Goal: Task Accomplishment & Management: Use online tool/utility

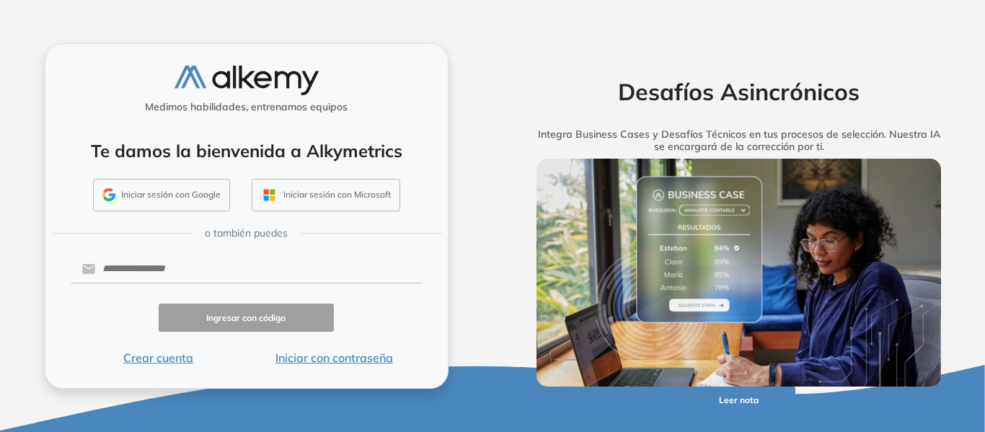
click at [154, 191] on button "Iniciar sesión con Google" at bounding box center [161, 195] width 137 height 33
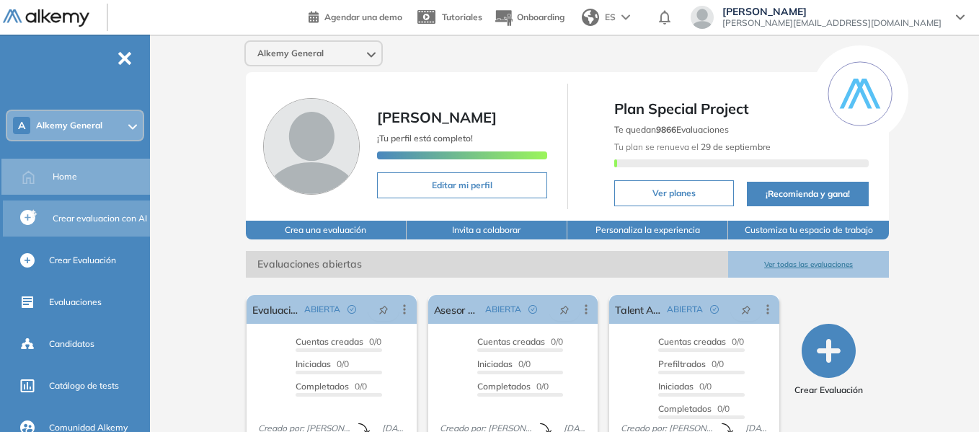
click at [97, 219] on span "Crear evaluacion con AI" at bounding box center [100, 218] width 94 height 13
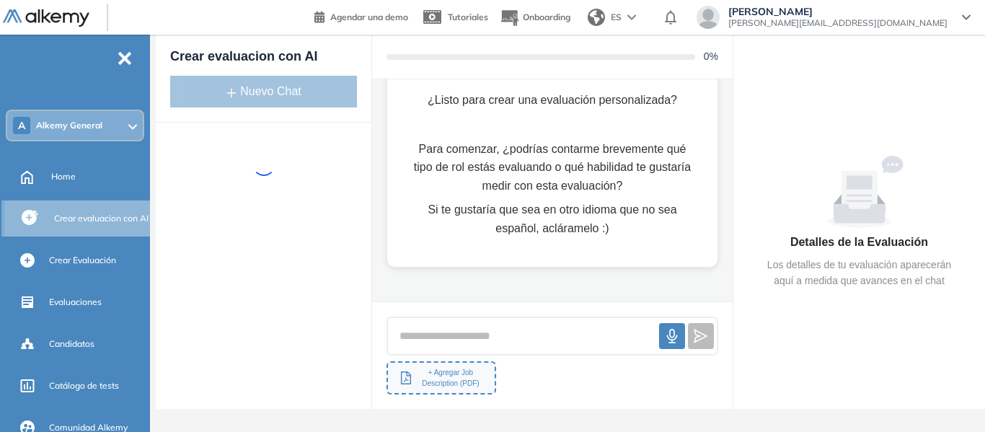
scroll to position [92, 0]
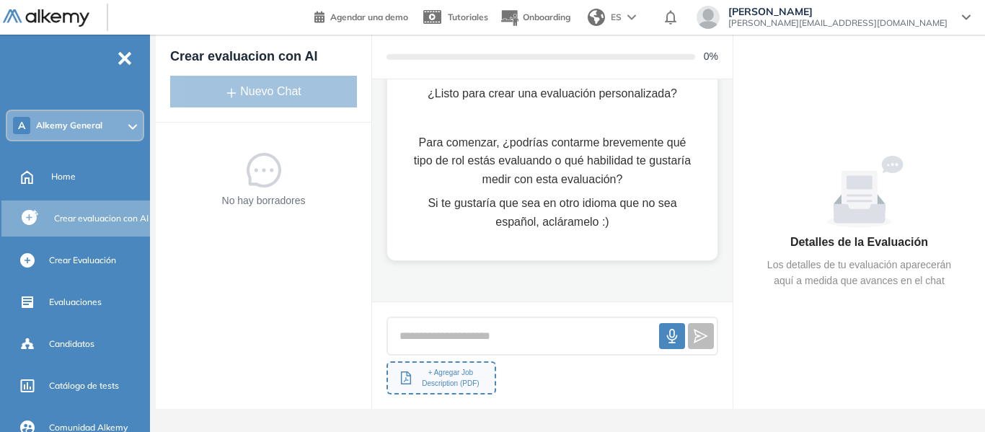
click at [525, 119] on div "¡Hola! ¿Listo para crear una evaluación personalizada? Para comenzar, ¿podrías …" at bounding box center [552, 138] width 284 height 186
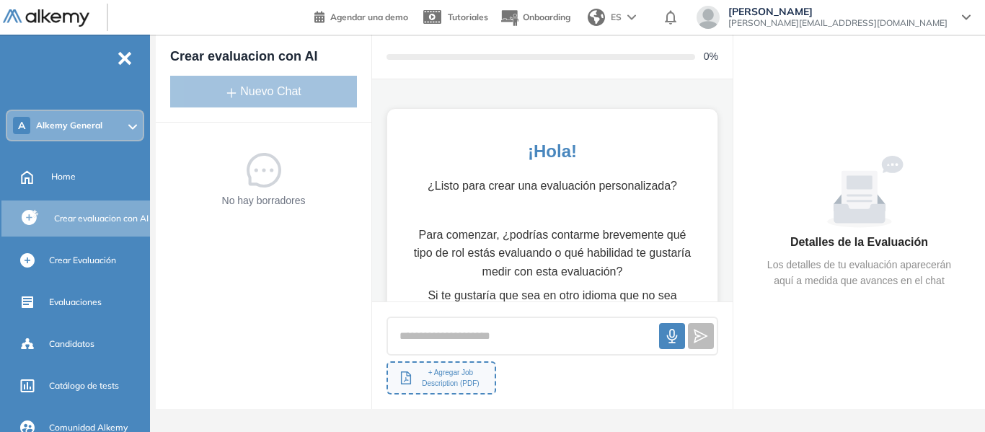
click at [550, 185] on p "¿Listo para crear una evaluación personalizada?" at bounding box center [552, 186] width 284 height 19
click at [433, 389] on button "+ Agregar Job Description (PDF)" at bounding box center [441, 377] width 110 height 33
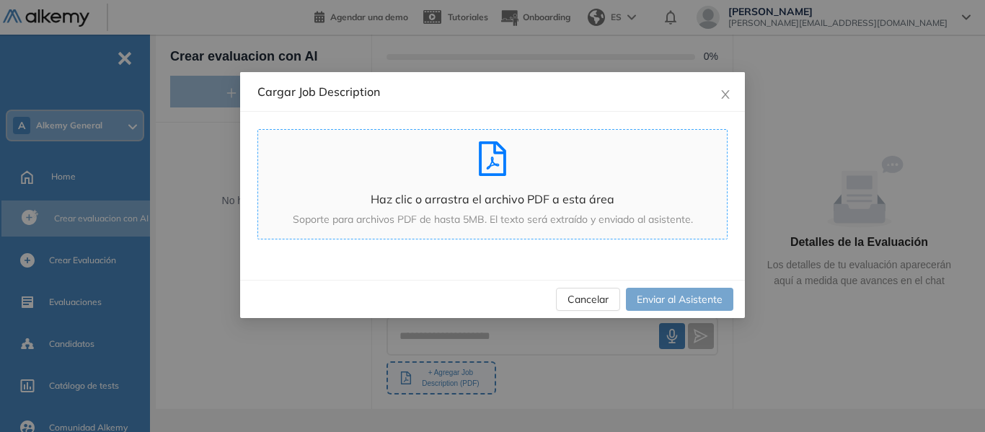
click at [482, 180] on div "Haz clic o arrastra el archivo PDF a esta área Soporte para archivos PDF de has…" at bounding box center [492, 184] width 469 height 86
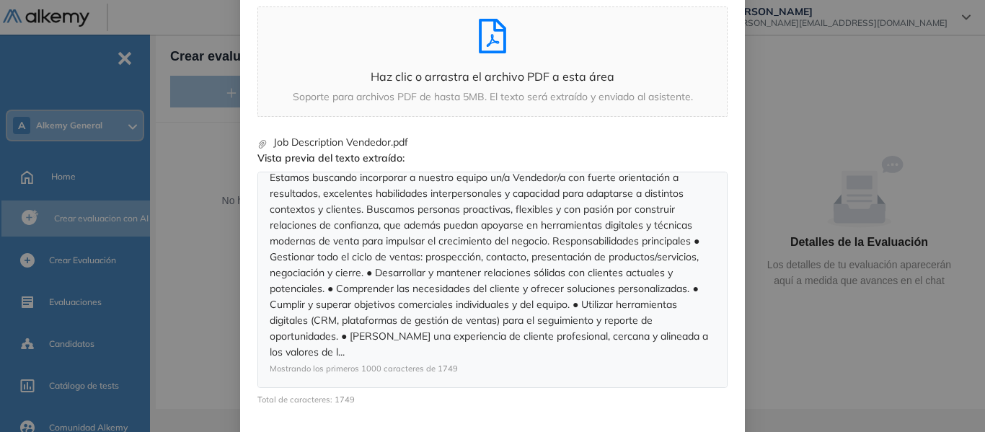
scroll to position [182, 0]
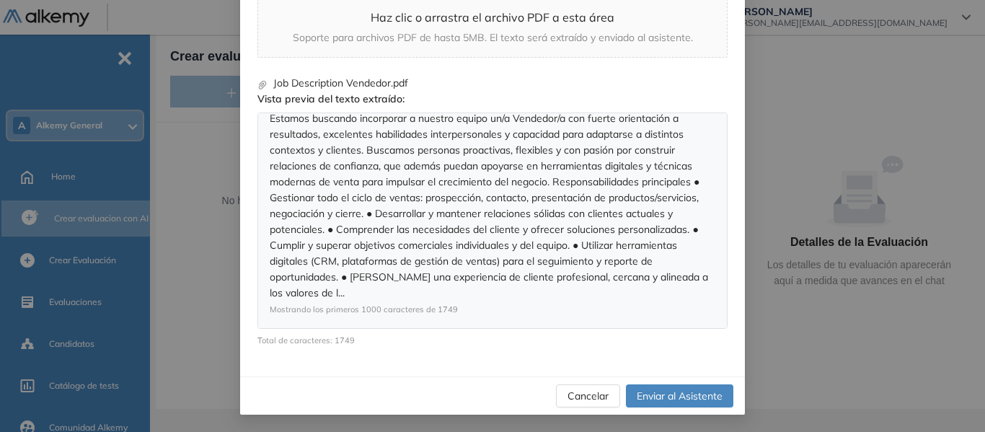
click at [679, 396] on span "Enviar al Asistente" at bounding box center [680, 396] width 86 height 16
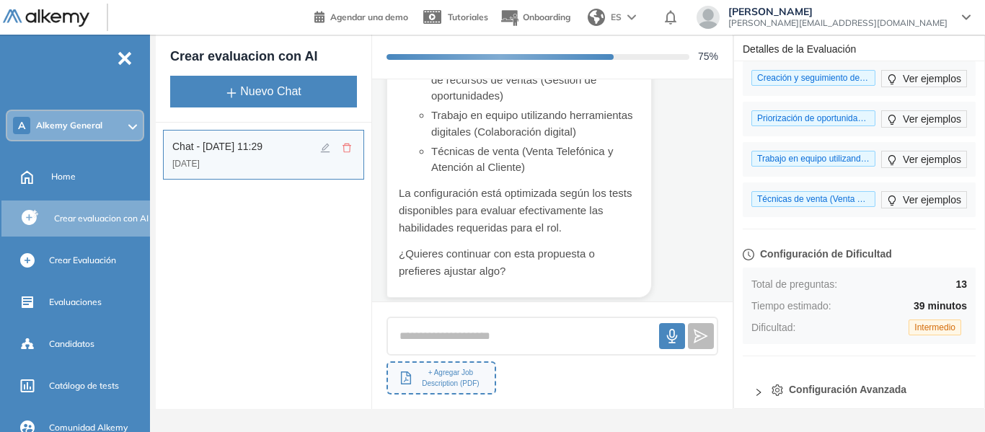
scroll to position [130, 0]
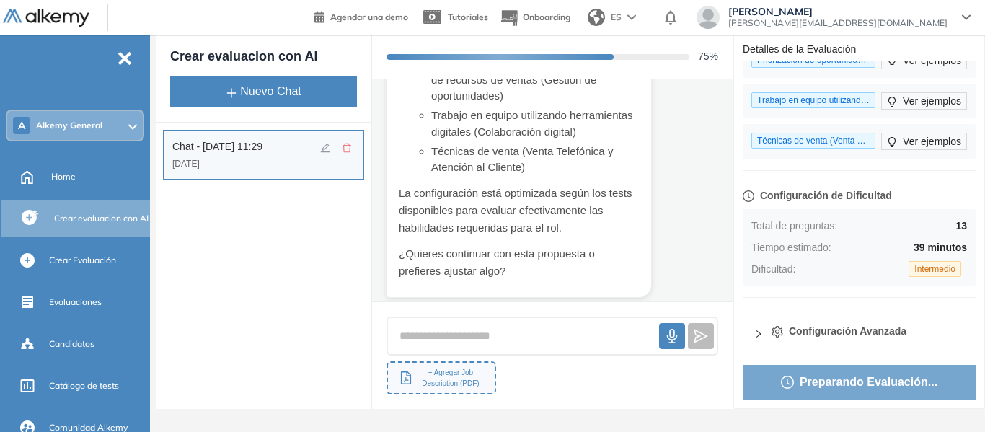
click at [902, 424] on div "General Training Alkemy Perfil Todos los espacios A Alkemy General Home Alkymet…" at bounding box center [492, 216] width 985 height 432
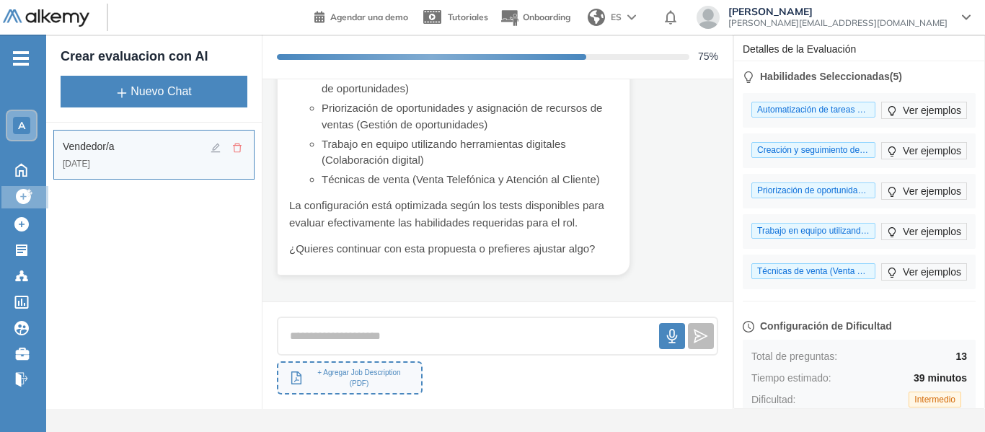
click at [836, 144] on span "Creación y seguimiento de oportunidades de ventas (Gestión de oportunidades)" at bounding box center [813, 150] width 124 height 16
drag, startPoint x: 856, startPoint y: 149, endPoint x: 896, endPoint y: 144, distance: 40.0
click at [896, 144] on div "Creación y seguimiento de oportunidades de ventas (Gestión de oportunidades) Ve…" at bounding box center [859, 150] width 216 height 17
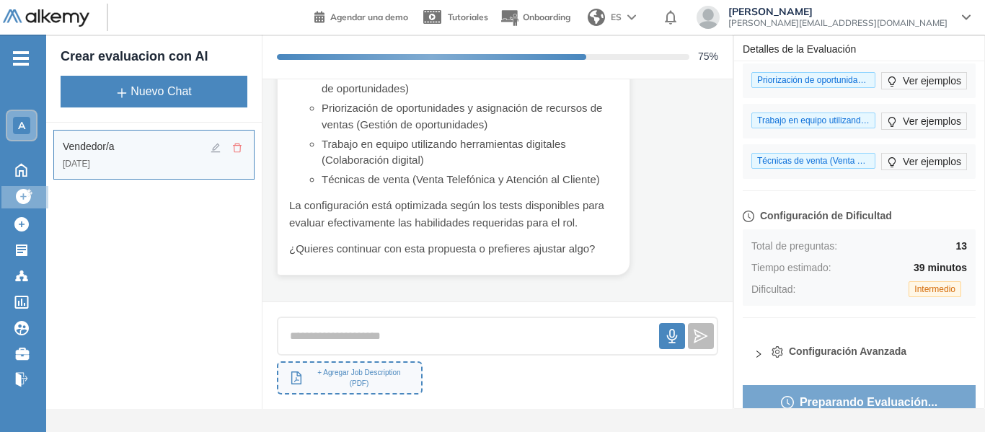
scroll to position [130, 0]
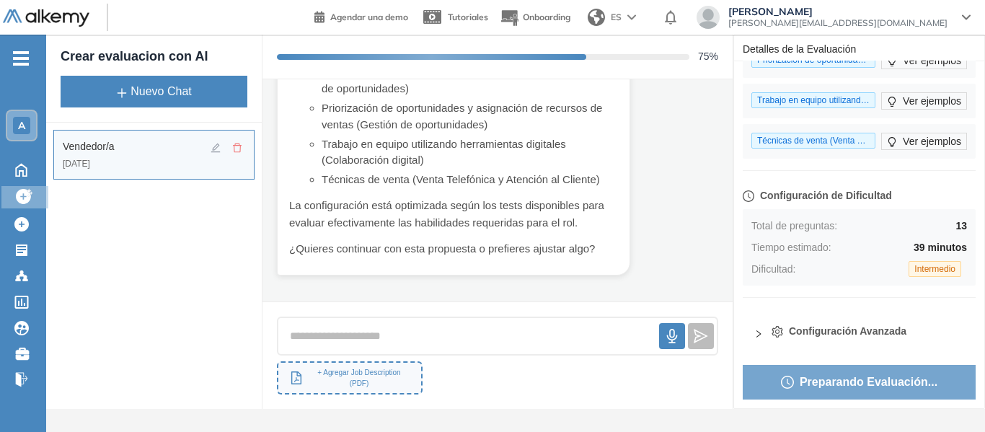
click at [748, 331] on div "Configuración Avanzada" at bounding box center [859, 334] width 233 height 38
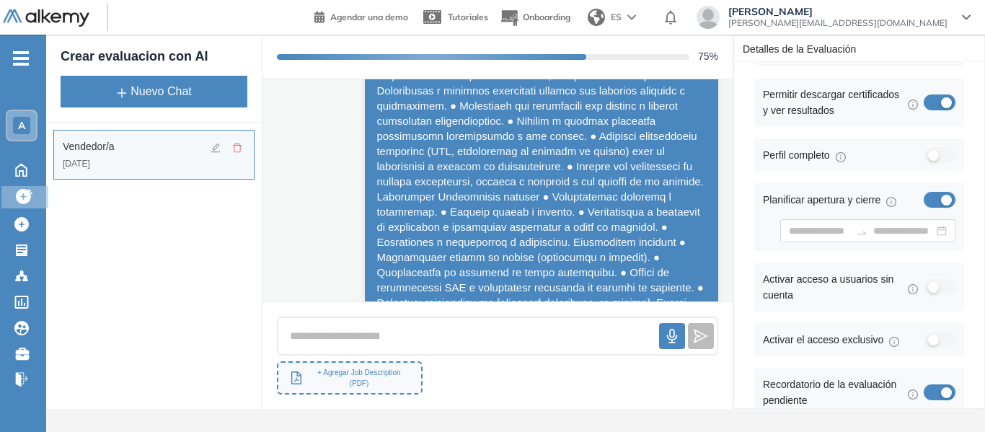
scroll to position [550, 0]
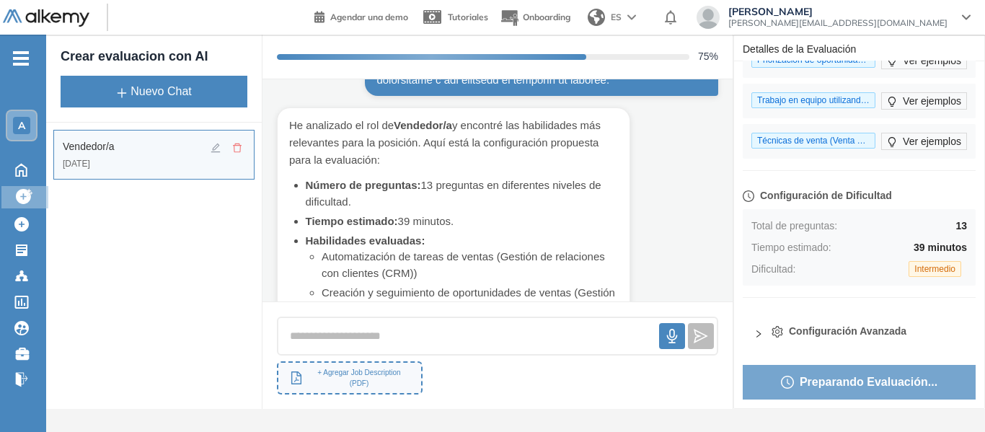
scroll to position [431, 0]
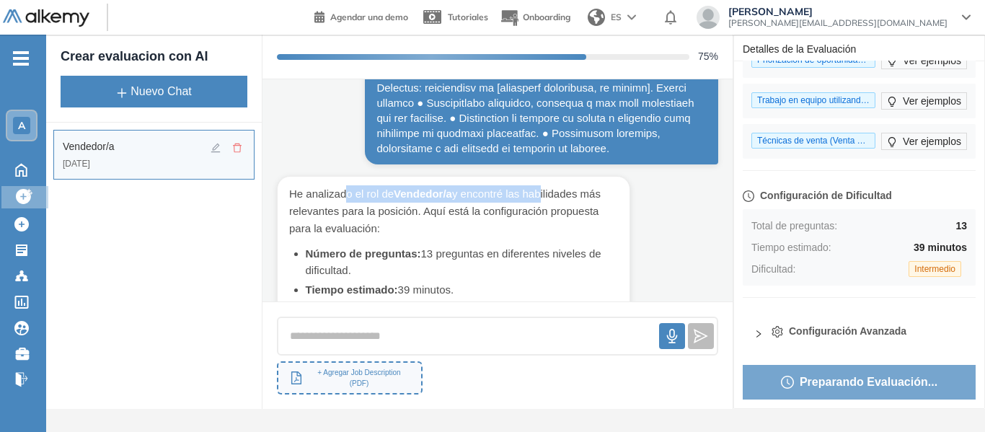
drag, startPoint x: 391, startPoint y: 198, endPoint x: 536, endPoint y: 201, distance: 144.9
click at [536, 201] on p "He analizado el rol de Vendedor/a y encontré las habilidades más relevantes par…" at bounding box center [453, 211] width 329 height 52
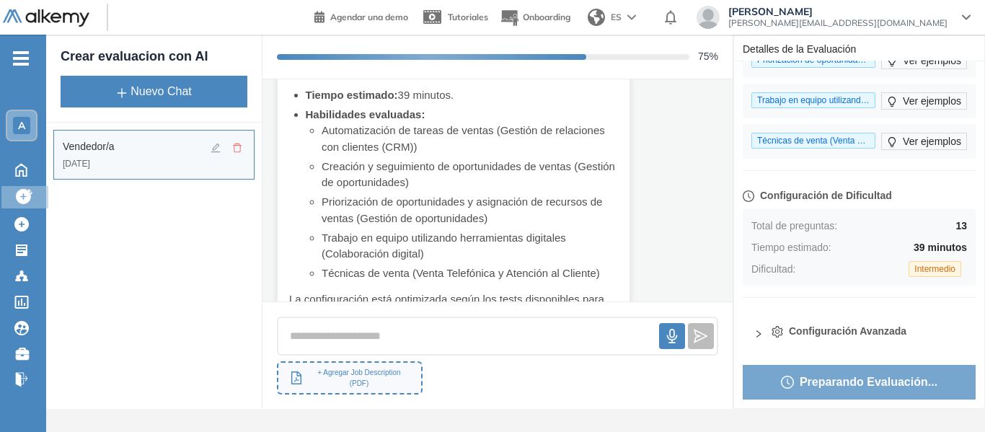
scroll to position [647, 0]
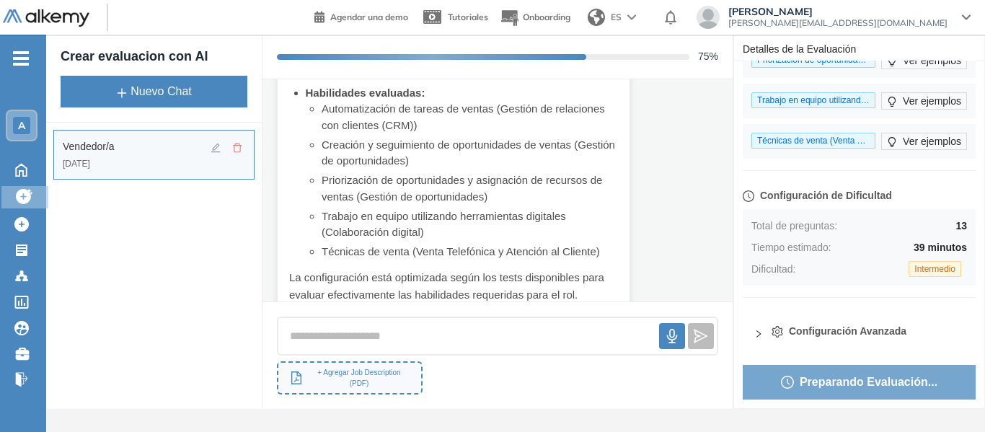
click at [25, 58] on icon "-" at bounding box center [21, 58] width 16 height 3
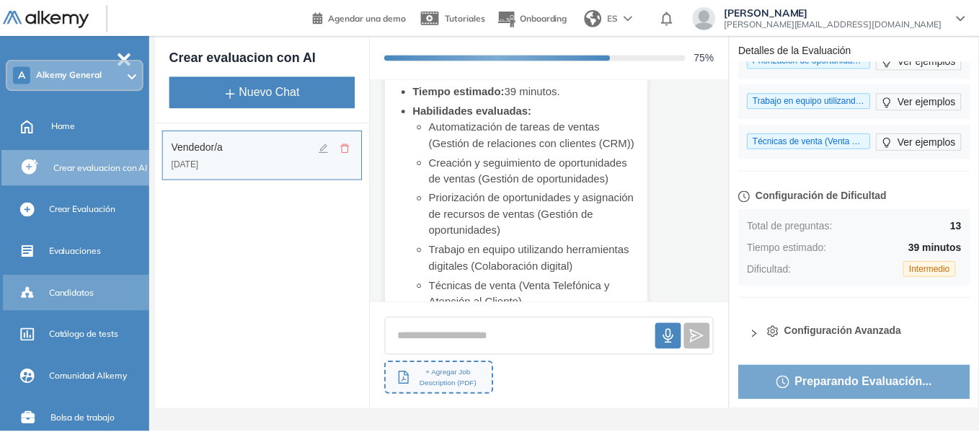
scroll to position [72, 0]
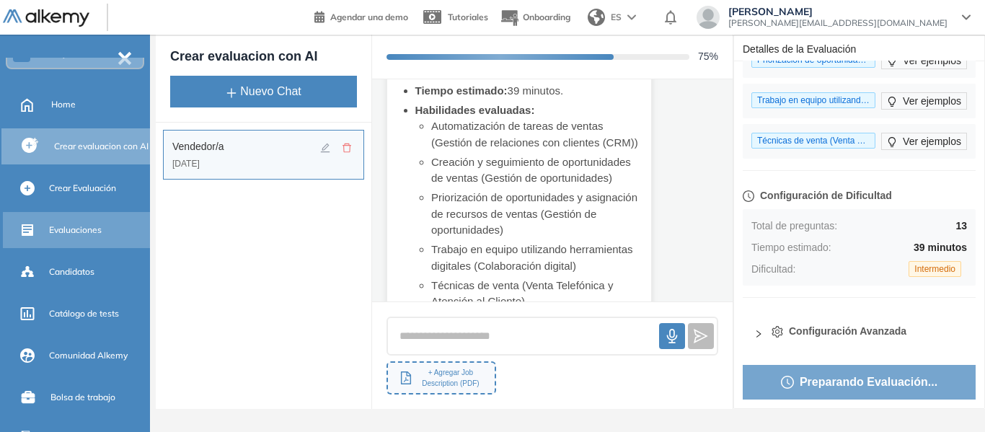
click at [76, 228] on span "Evaluaciones" at bounding box center [75, 229] width 53 height 13
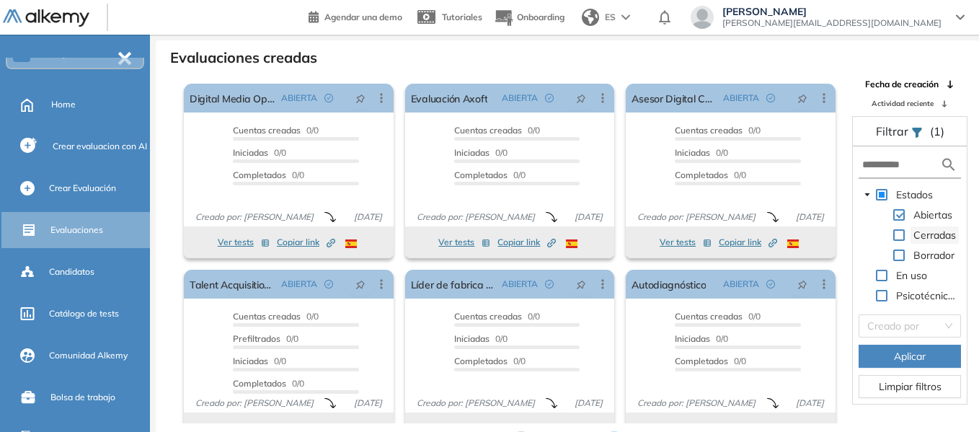
scroll to position [35, 0]
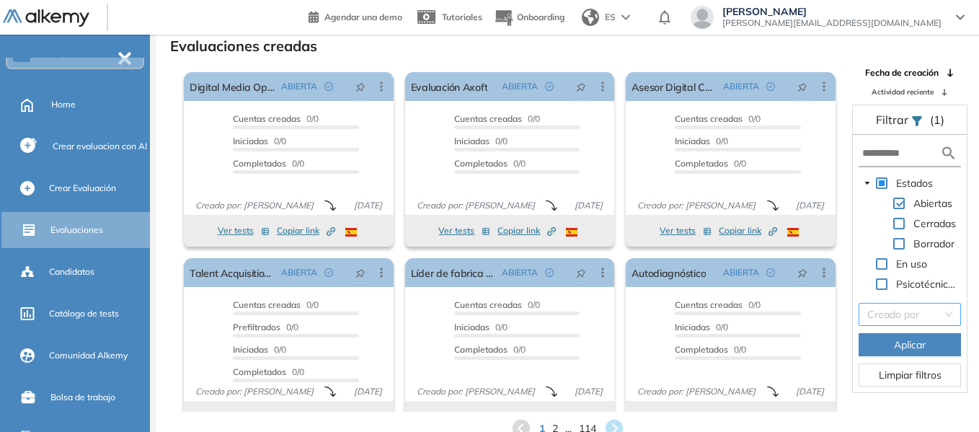
click at [922, 319] on input "search" at bounding box center [904, 314] width 75 height 22
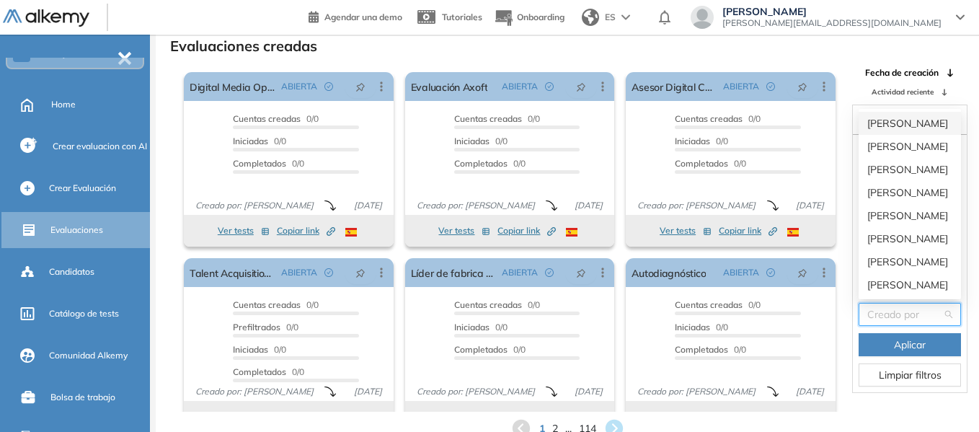
click at [858, 61] on div "Evaluaciones creadas El proctoring será activado ¡Importante!: Los usuarios que…" at bounding box center [567, 237] width 800 height 404
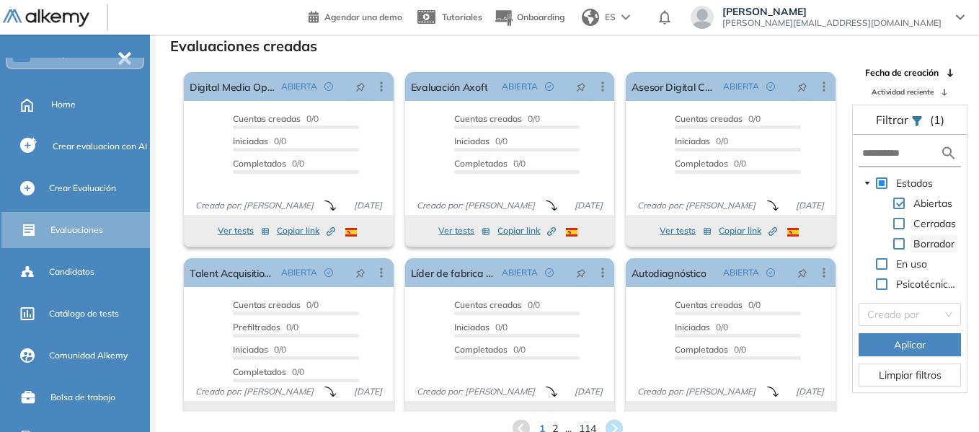
click at [917, 242] on span "Borrador" at bounding box center [933, 243] width 41 height 13
click at [897, 201] on span at bounding box center [899, 204] width 12 height 12
click at [899, 241] on span at bounding box center [899, 244] width 12 height 12
click at [931, 354] on button "Aplicar" at bounding box center [910, 344] width 102 height 23
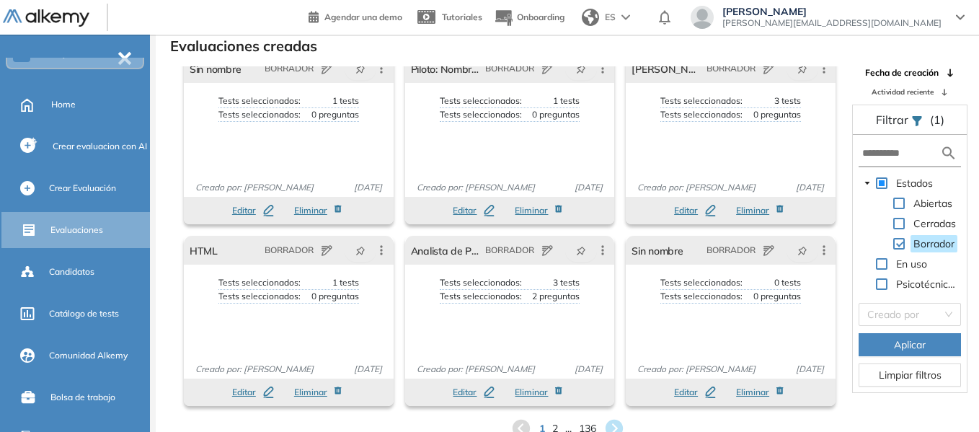
scroll to position [0, 0]
